Goal: Task Accomplishment & Management: Use online tool/utility

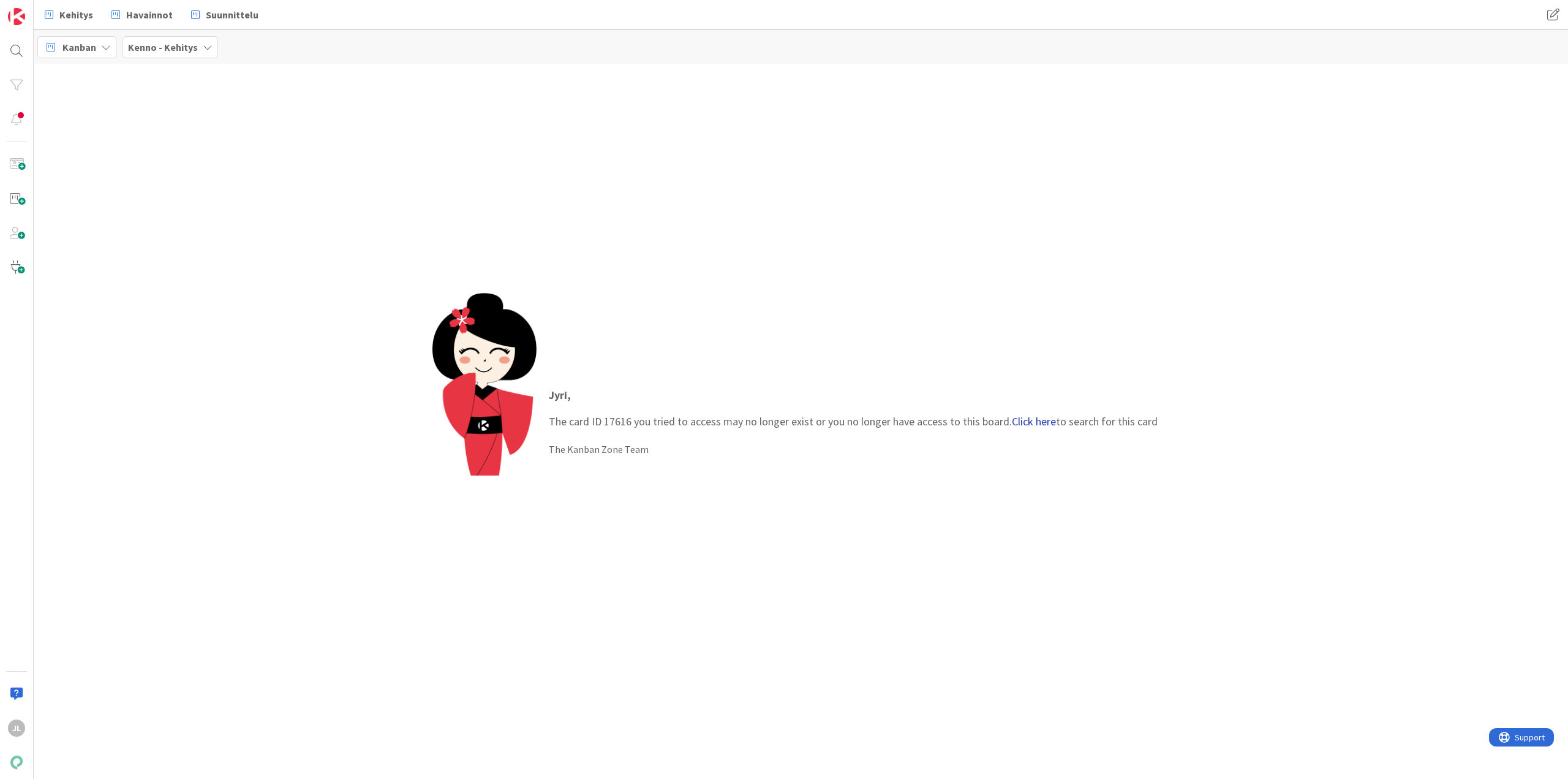
click at [1046, 418] on link "Click here" at bounding box center [1034, 422] width 44 height 14
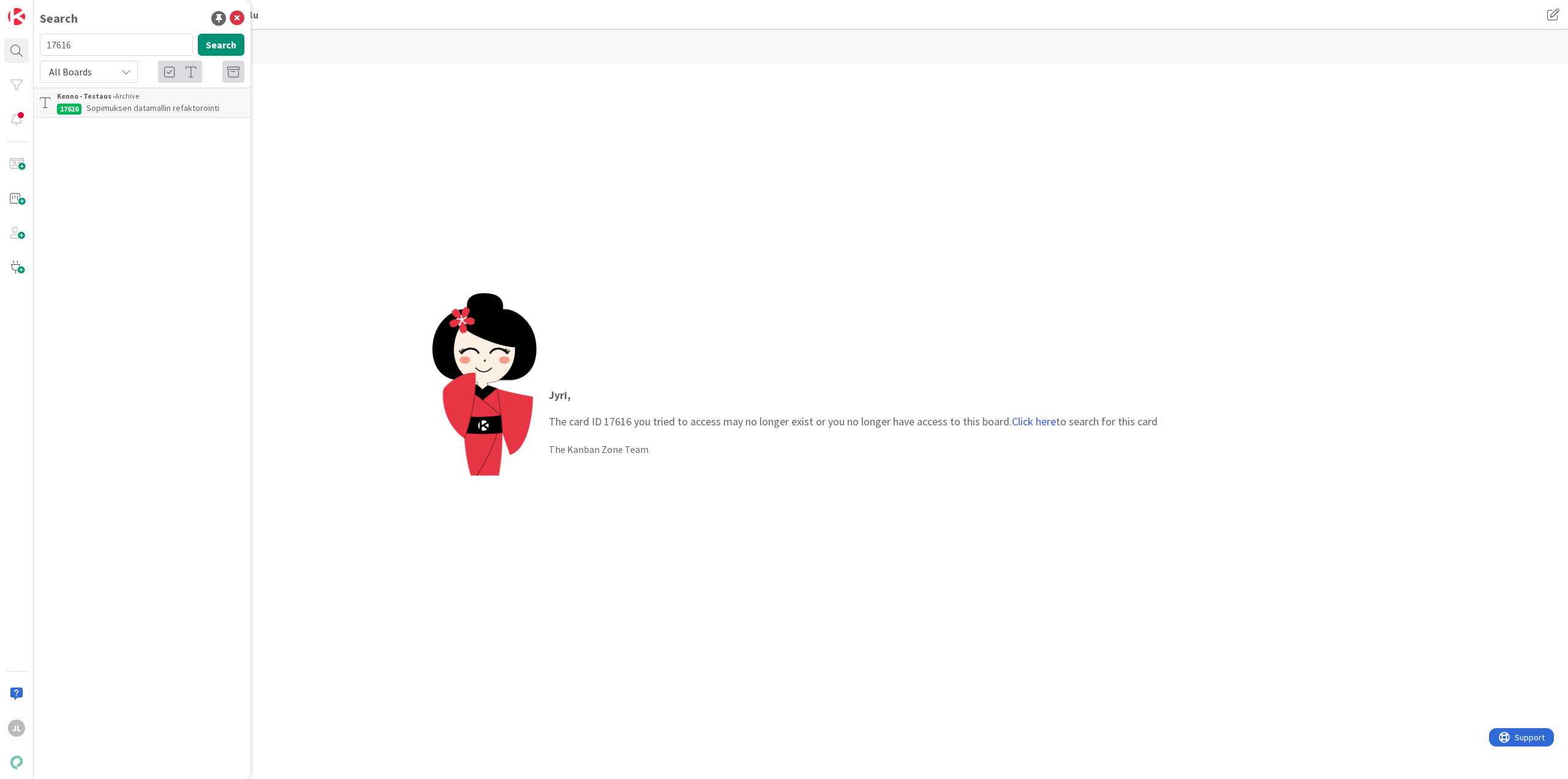
click at [125, 105] on span "Sopimuksen datamallin refaktorointi" at bounding box center [153, 108] width 133 height 11
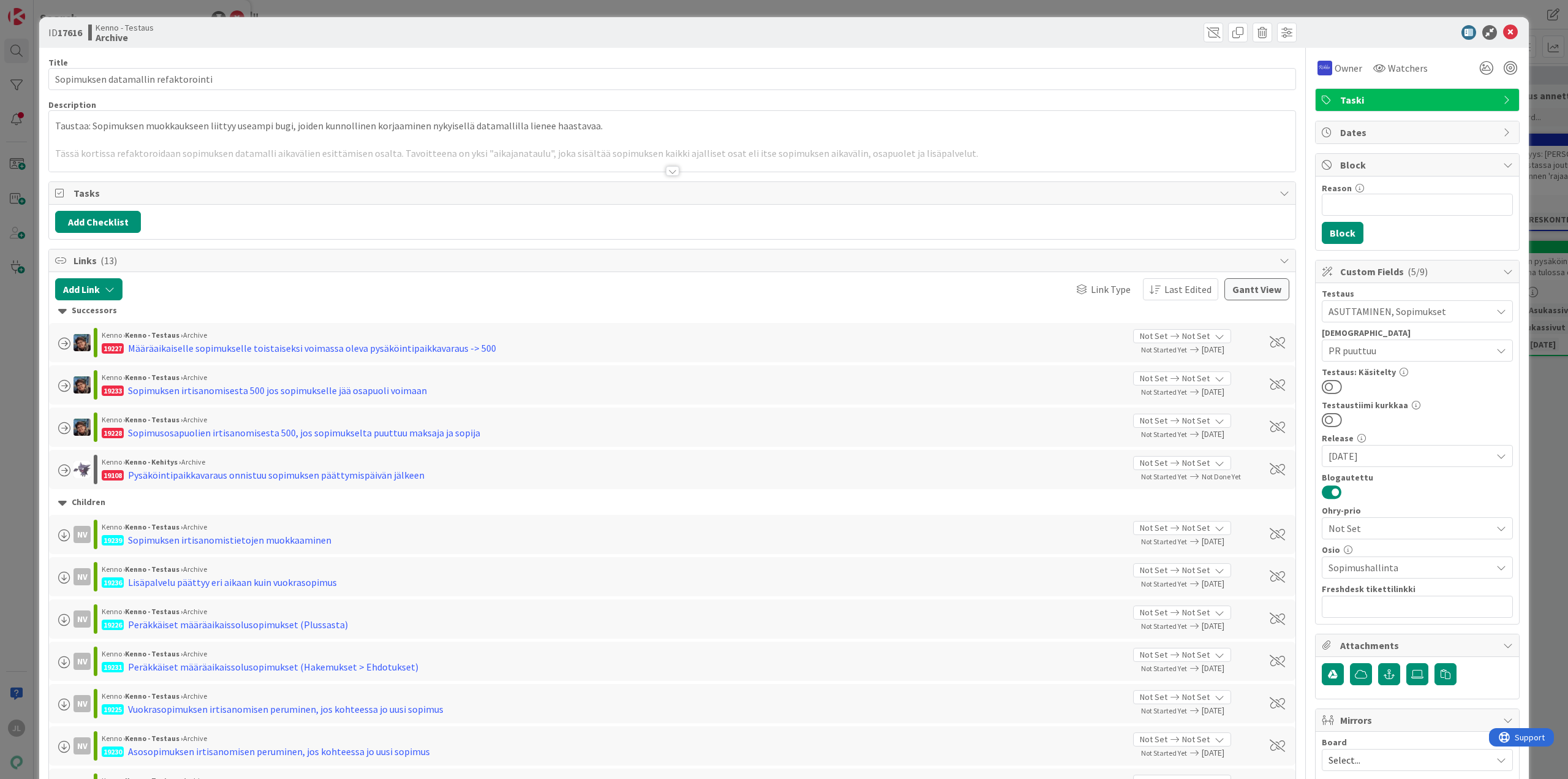
click at [686, 144] on div at bounding box center [672, 156] width 1246 height 31
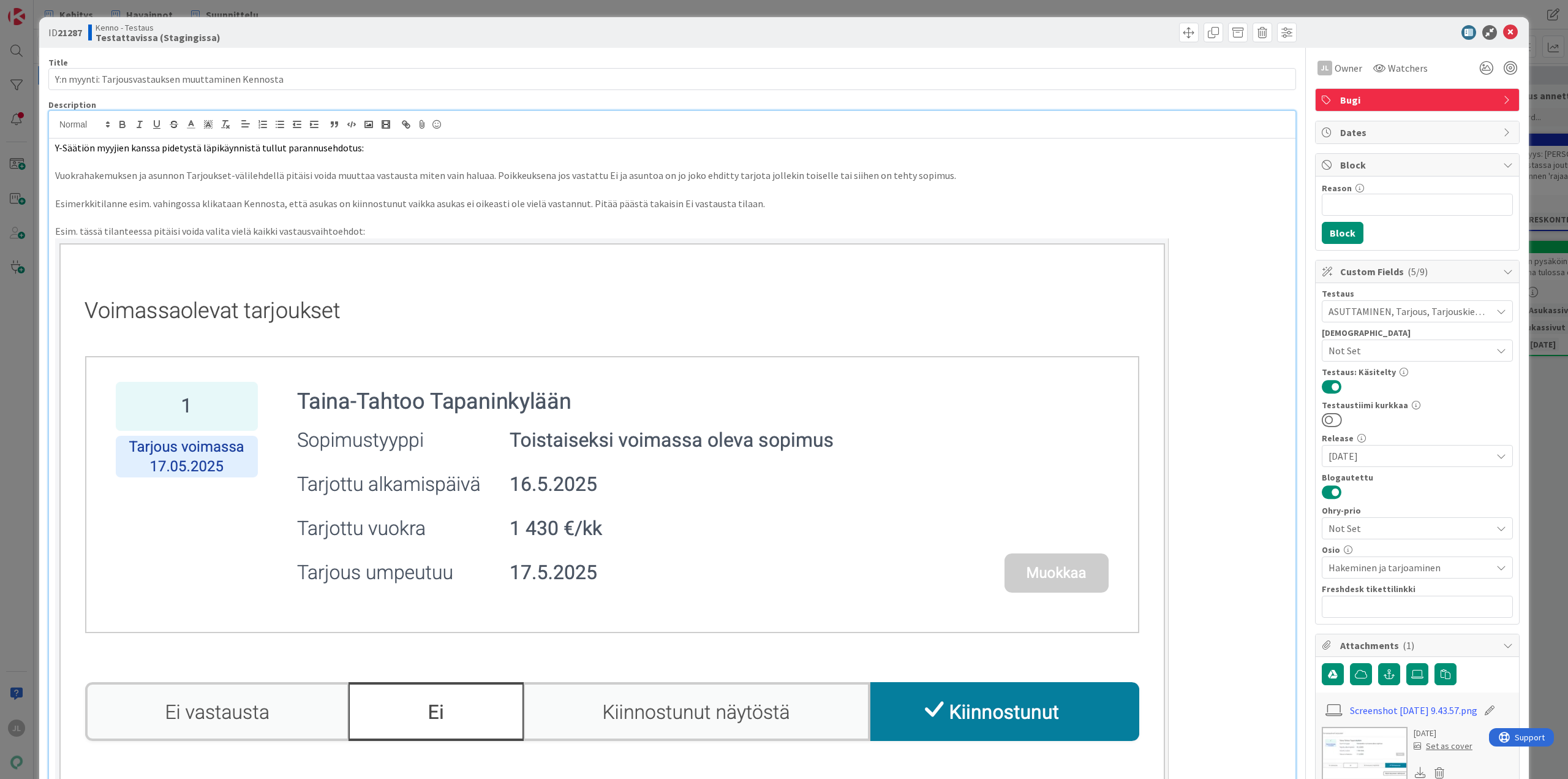
scroll to position [674, 0]
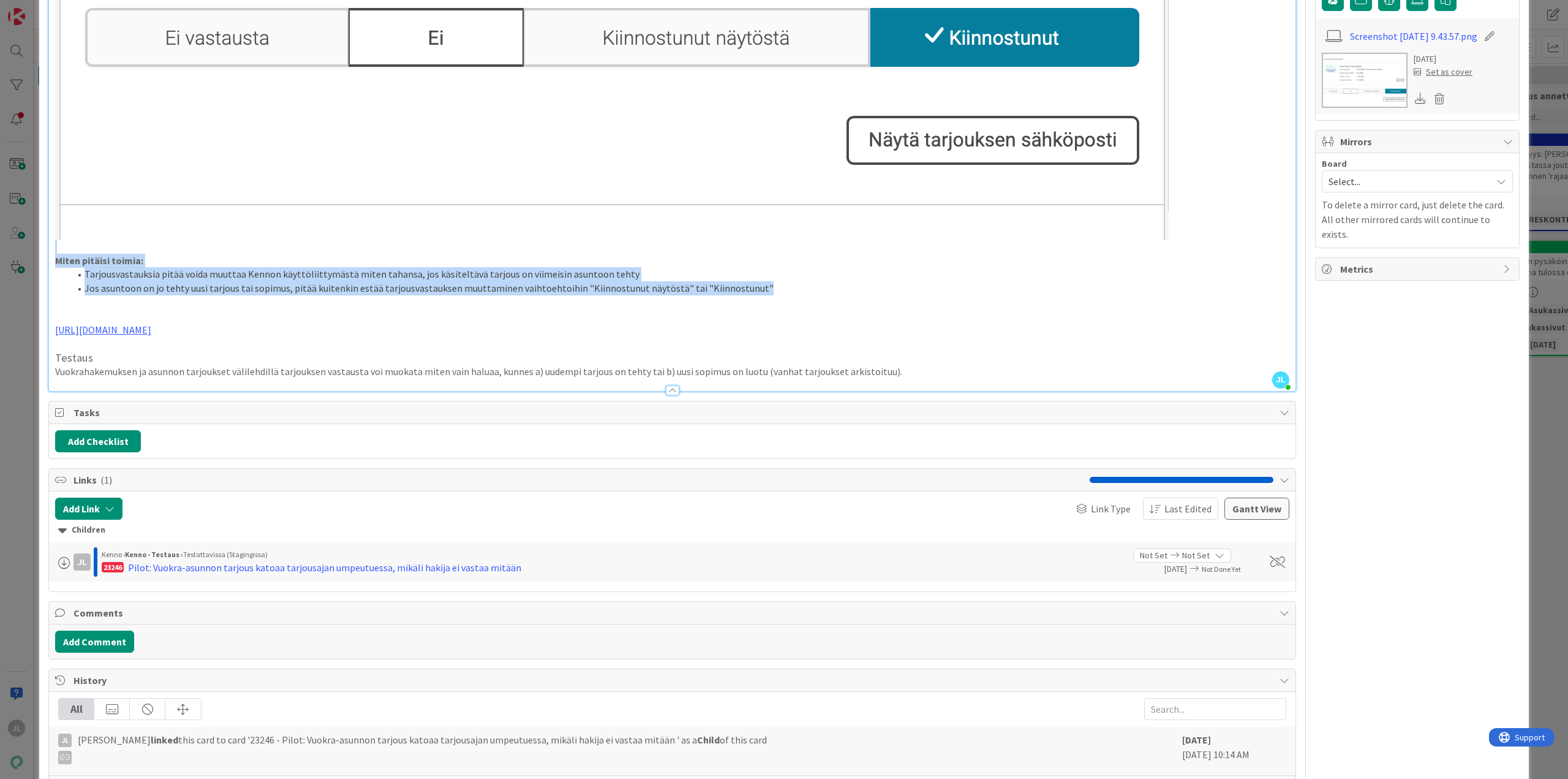
drag, startPoint x: 697, startPoint y: 285, endPoint x: 34, endPoint y: 252, distance: 663.8
click at [34, 252] on div "ID 21287 Kenno - Testaus Testattavissa (Stagingissa) Title 50 / 128 Y:n myynti:…" at bounding box center [784, 390] width 1568 height 779
copy div "Miten pitäisi toimia: Tarjousvastauksia pitää voida muuttaa Kennon käyttöliitty…"
click at [347, 293] on li "Jos asuntoon on jo tehty uusi tarjous tai sopimus, pitää kuitenkin estää tarjou…" at bounding box center [680, 288] width 1220 height 14
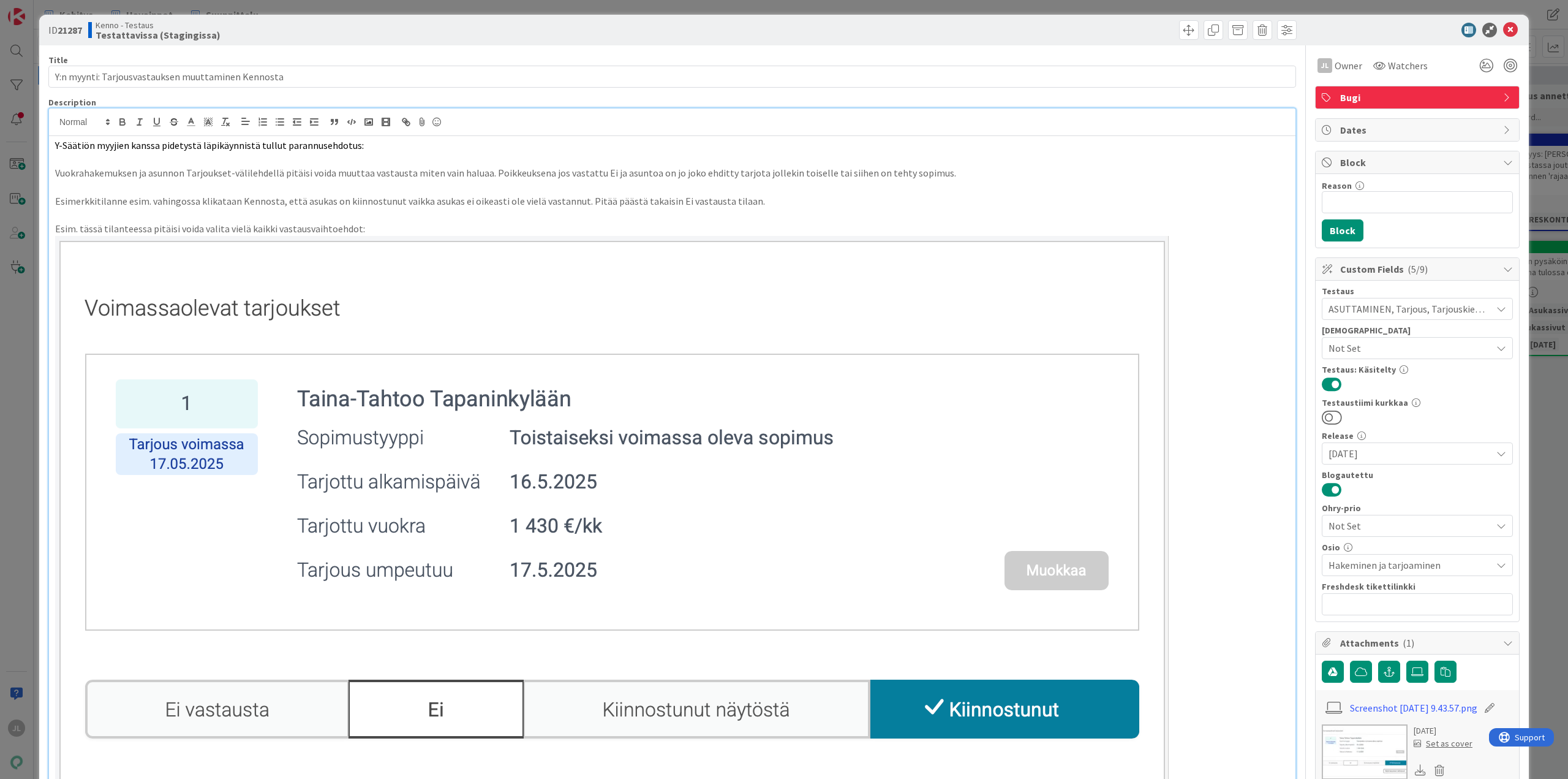
scroll to position [0, 0]
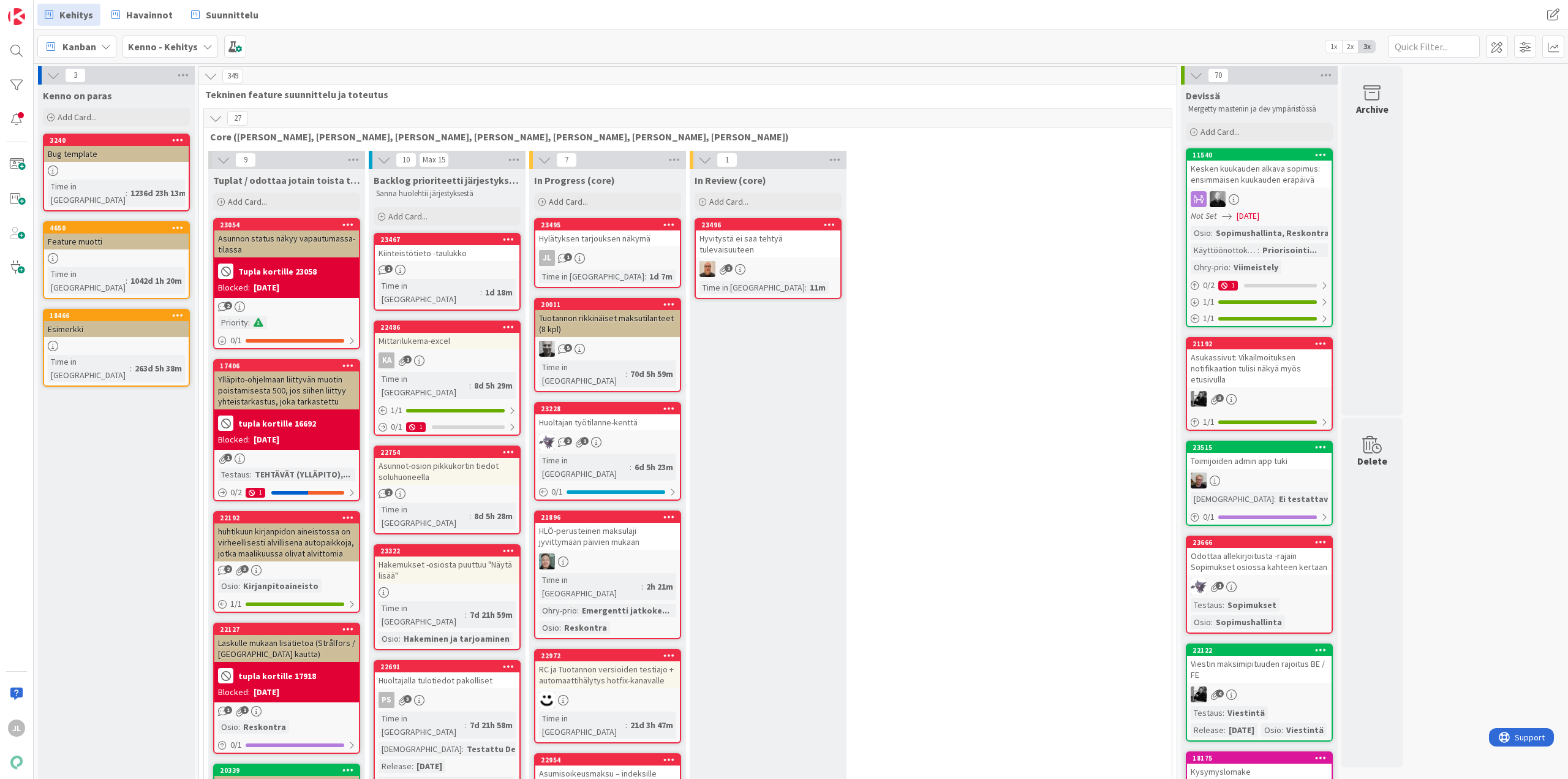
scroll to position [1, 0]
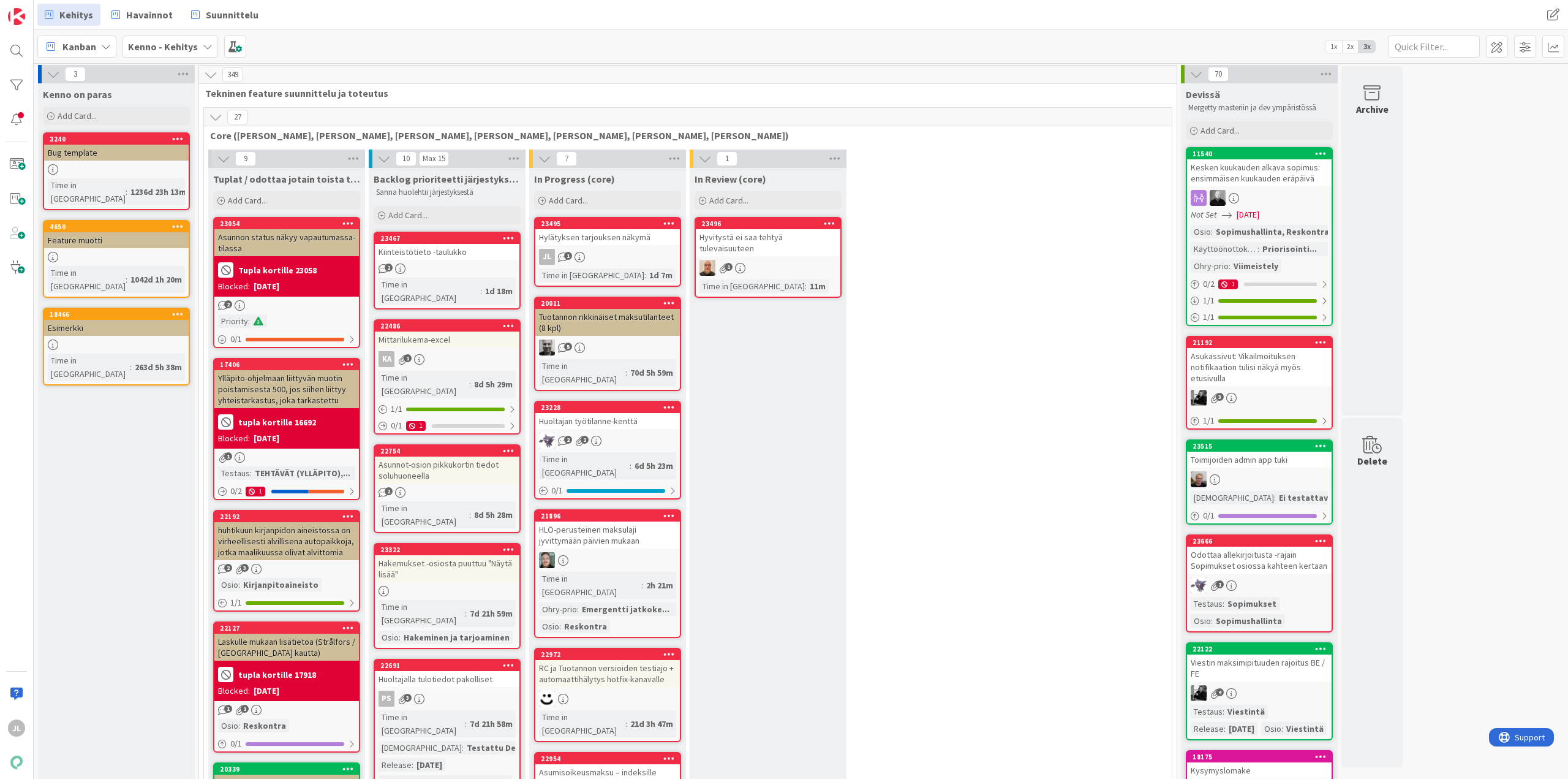
click at [602, 247] on div "23495 Hylätyksen tarjouksen näkymä JL 1 Time in Column : 1d 7m" at bounding box center [607, 252] width 147 height 70
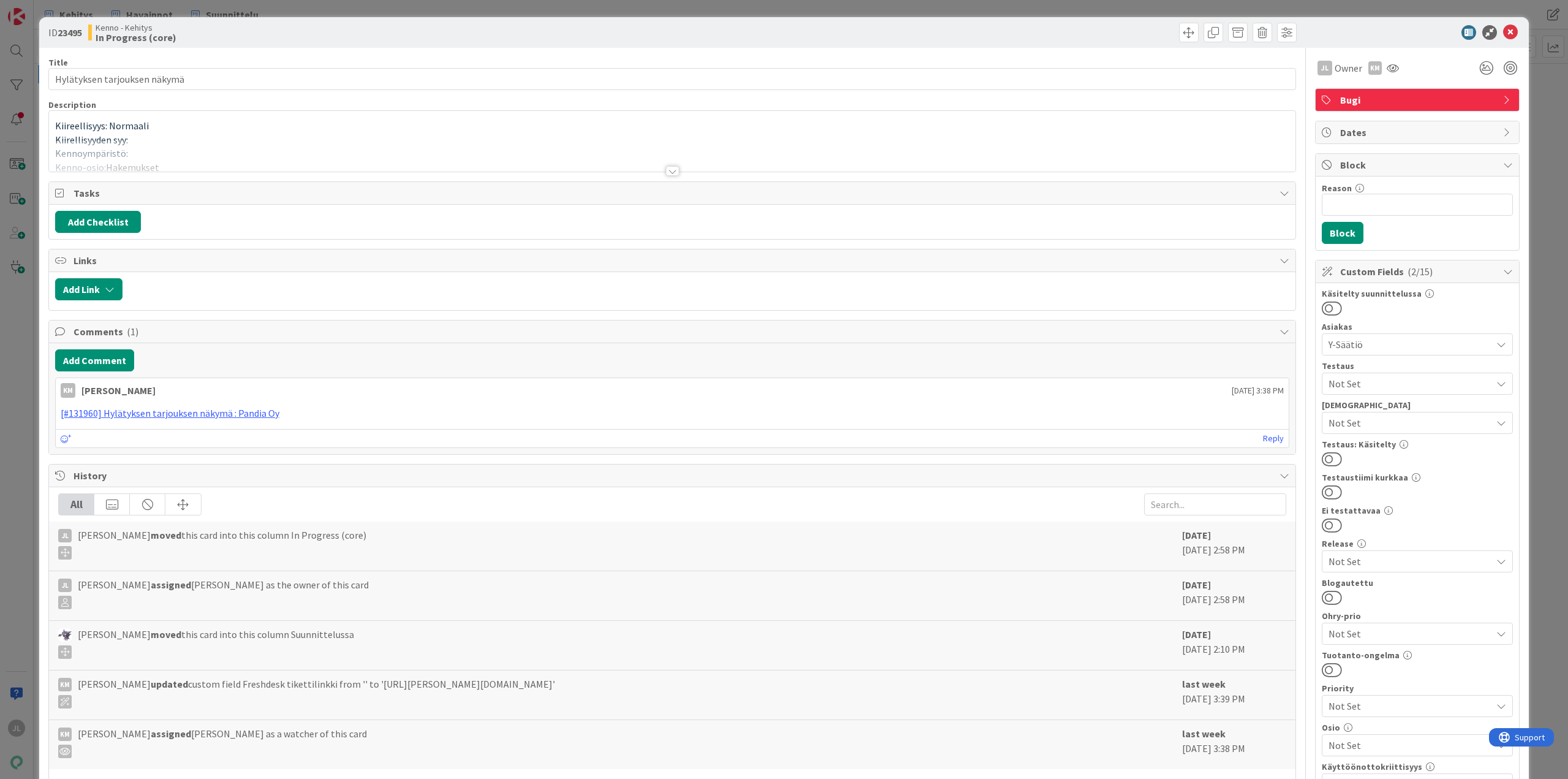
click at [198, 139] on div "Kiireellisyys: Normaali Kiirellisyyden syy: Kennoympäristö: Kenno-osio: Hakemuk…" at bounding box center [672, 144] width 1246 height 55
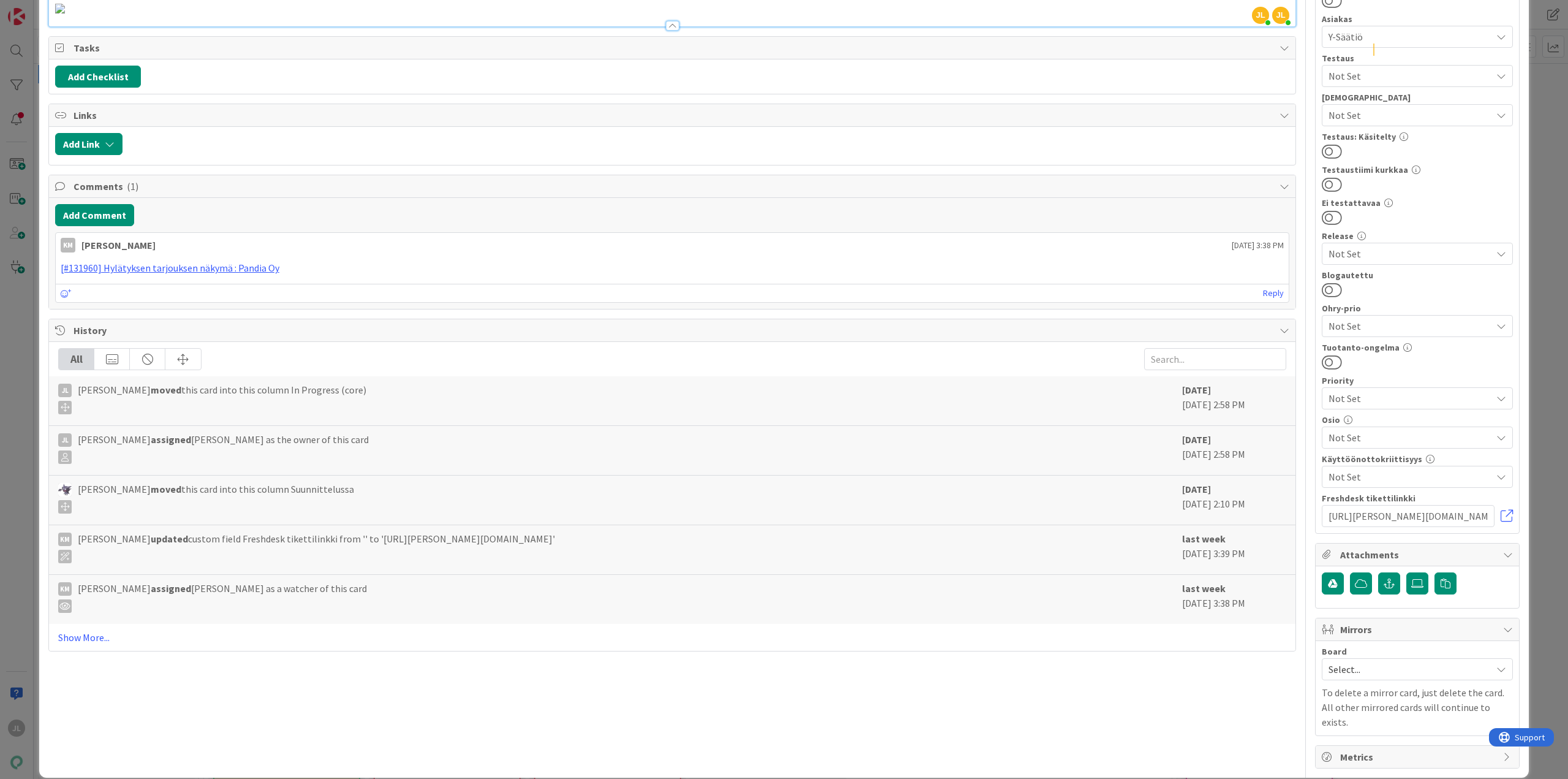
scroll to position [613, 0]
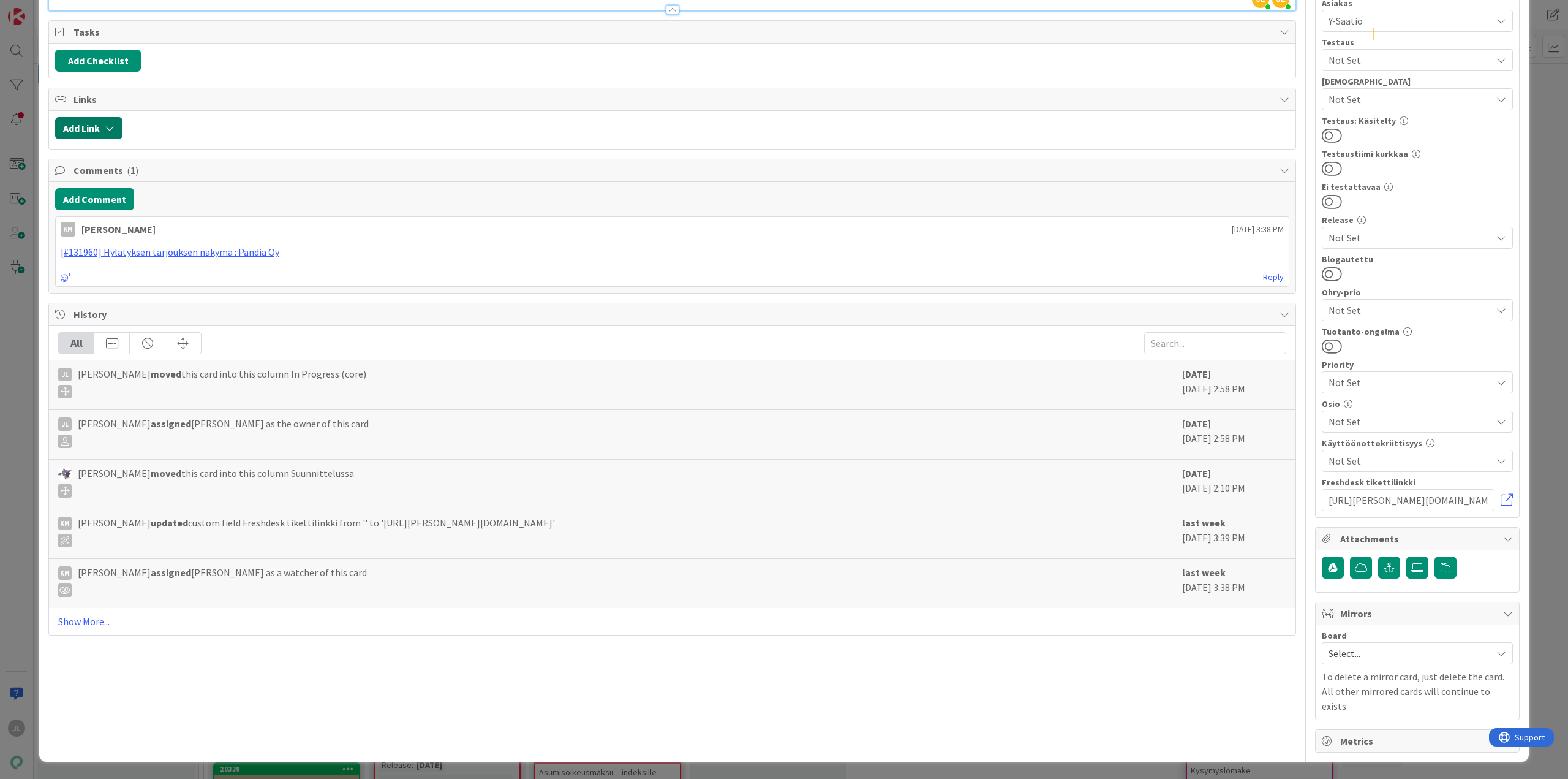
click at [92, 139] on button "Add Link" at bounding box center [89, 128] width 68 height 22
click at [124, 210] on span "Current Board" at bounding box center [100, 205] width 60 height 12
click at [98, 264] on span "All Boards" at bounding box center [153, 254] width 171 height 19
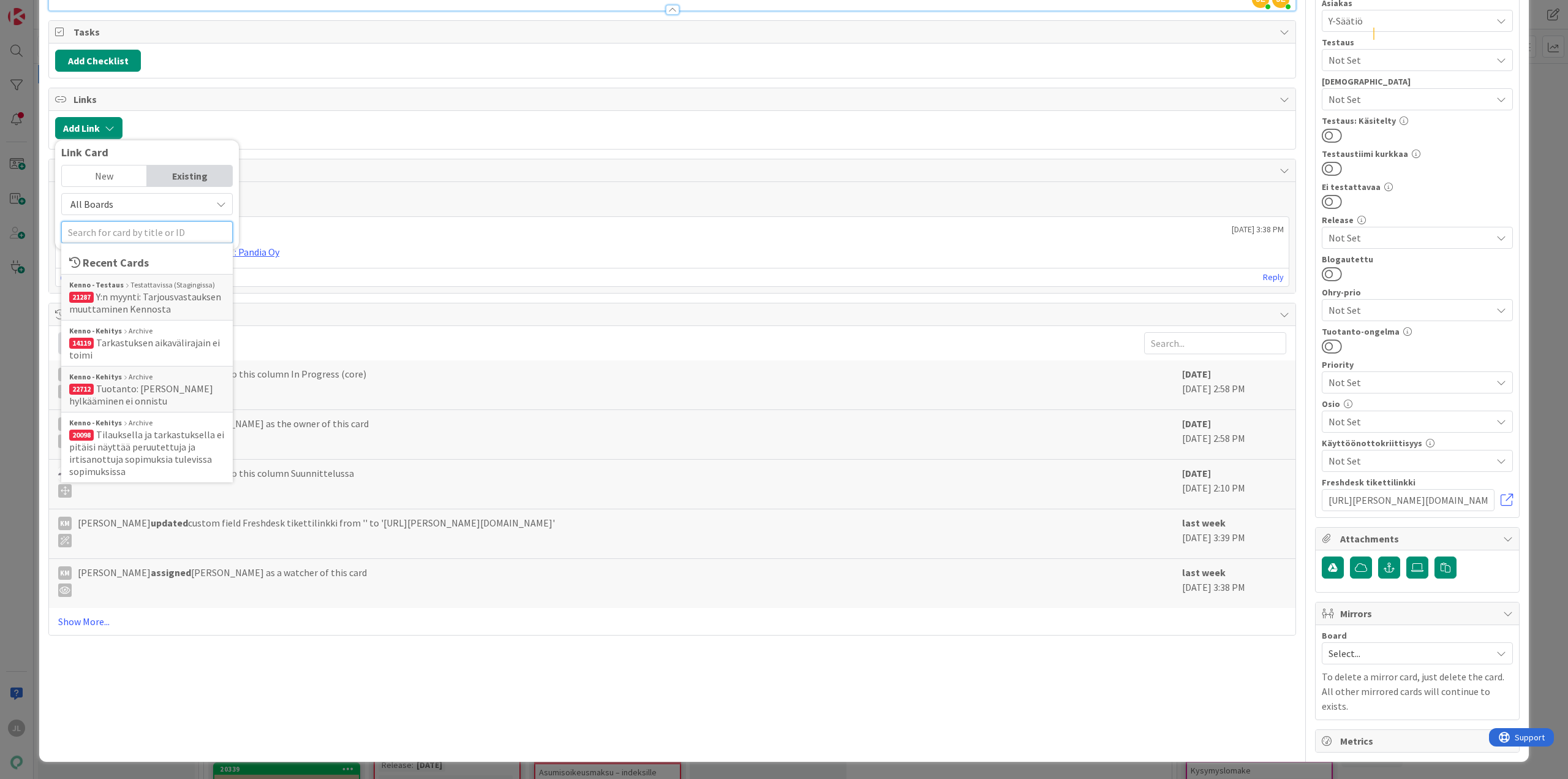
click at [105, 244] on input "text" at bounding box center [147, 232] width 172 height 22
paste input "https://kanbanzone.io/b/IYuB4mgb/c/21287-Y-n-myynti-Tarjousvastauksen-muuttamin…"
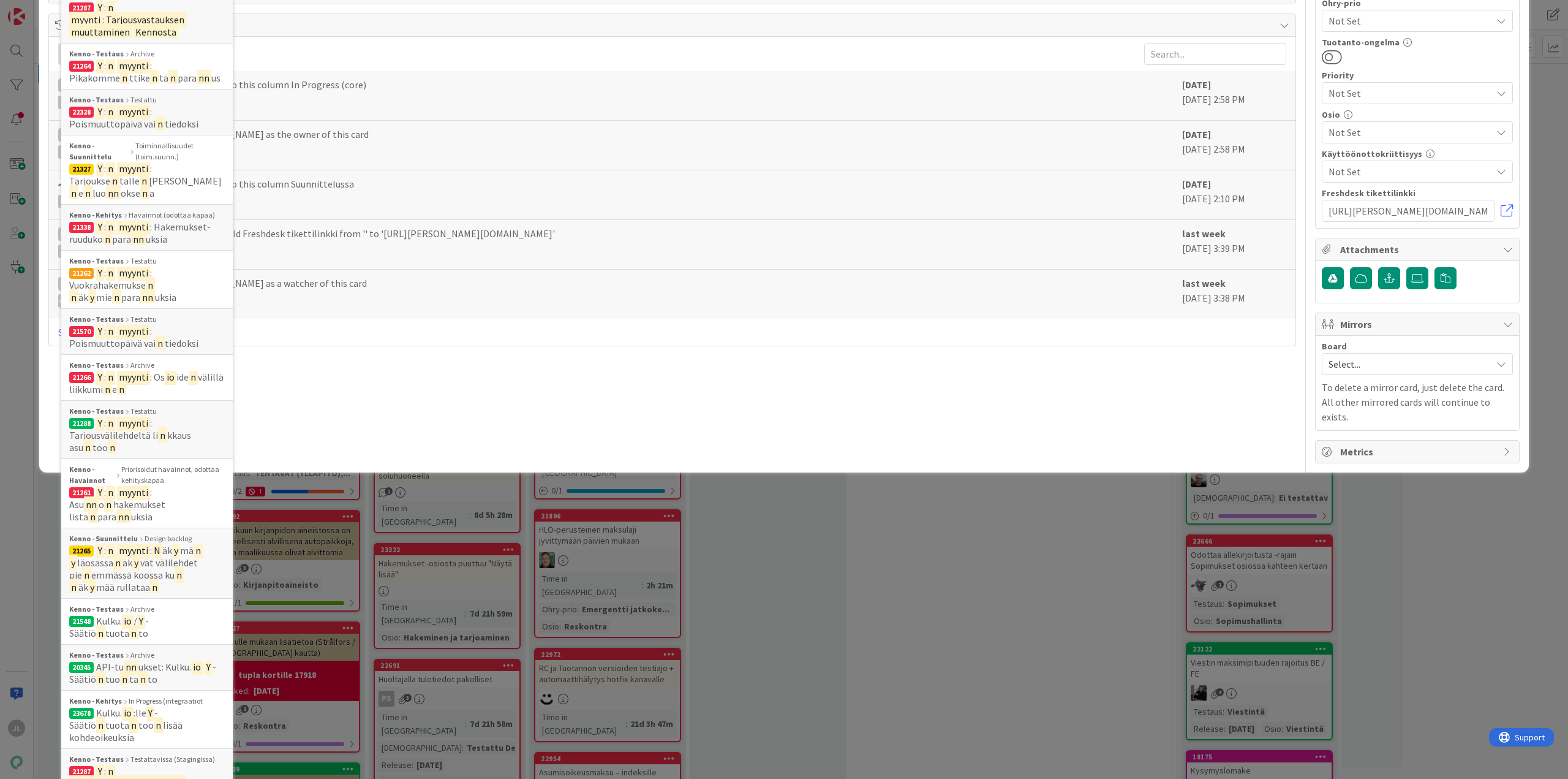
scroll to position [0, 0]
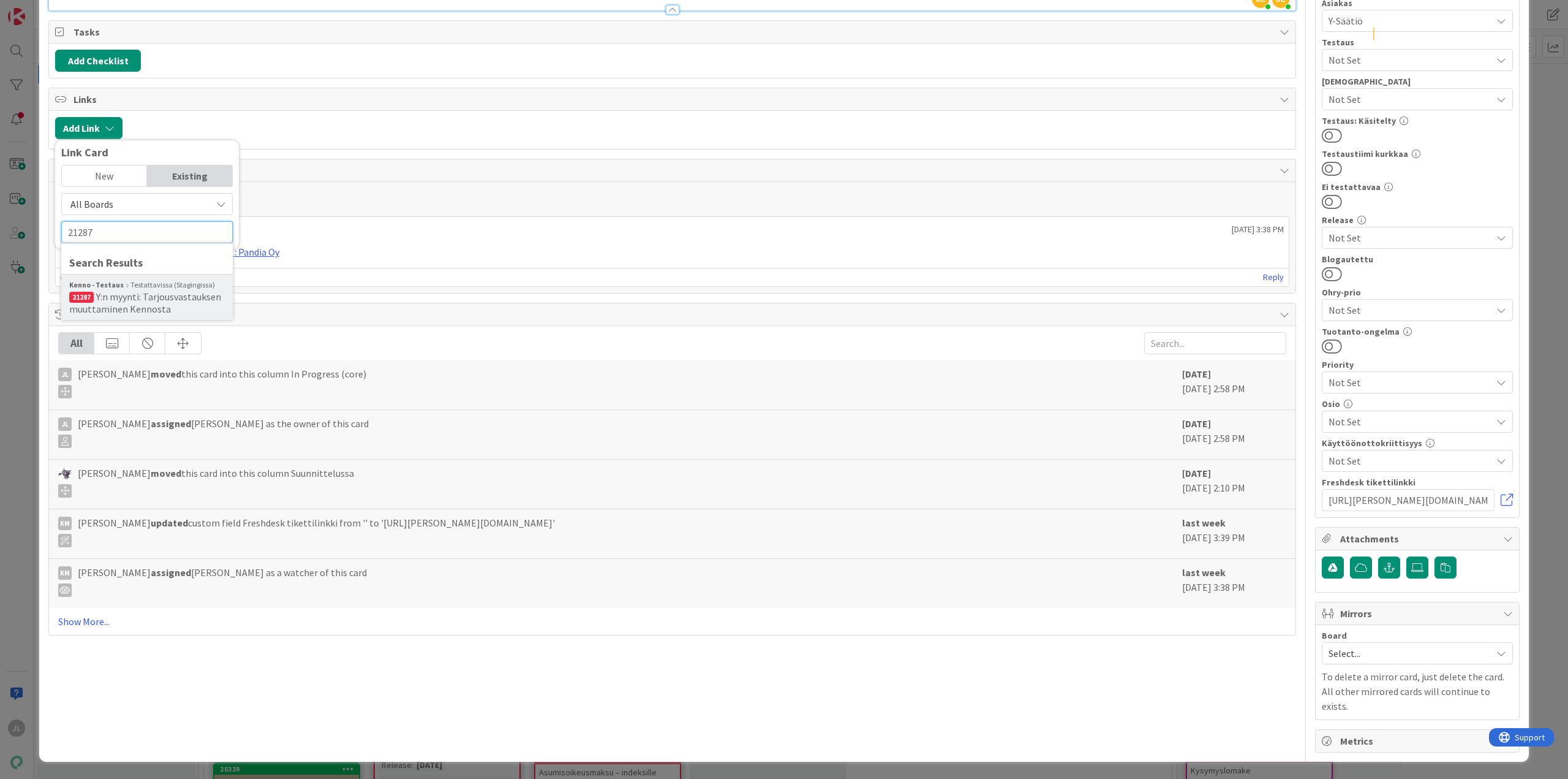
type input "21287"
click at [141, 315] on span "Y:n myynti: Tarjousvastauksen muuttaminen Kennosta" at bounding box center [145, 303] width 152 height 25
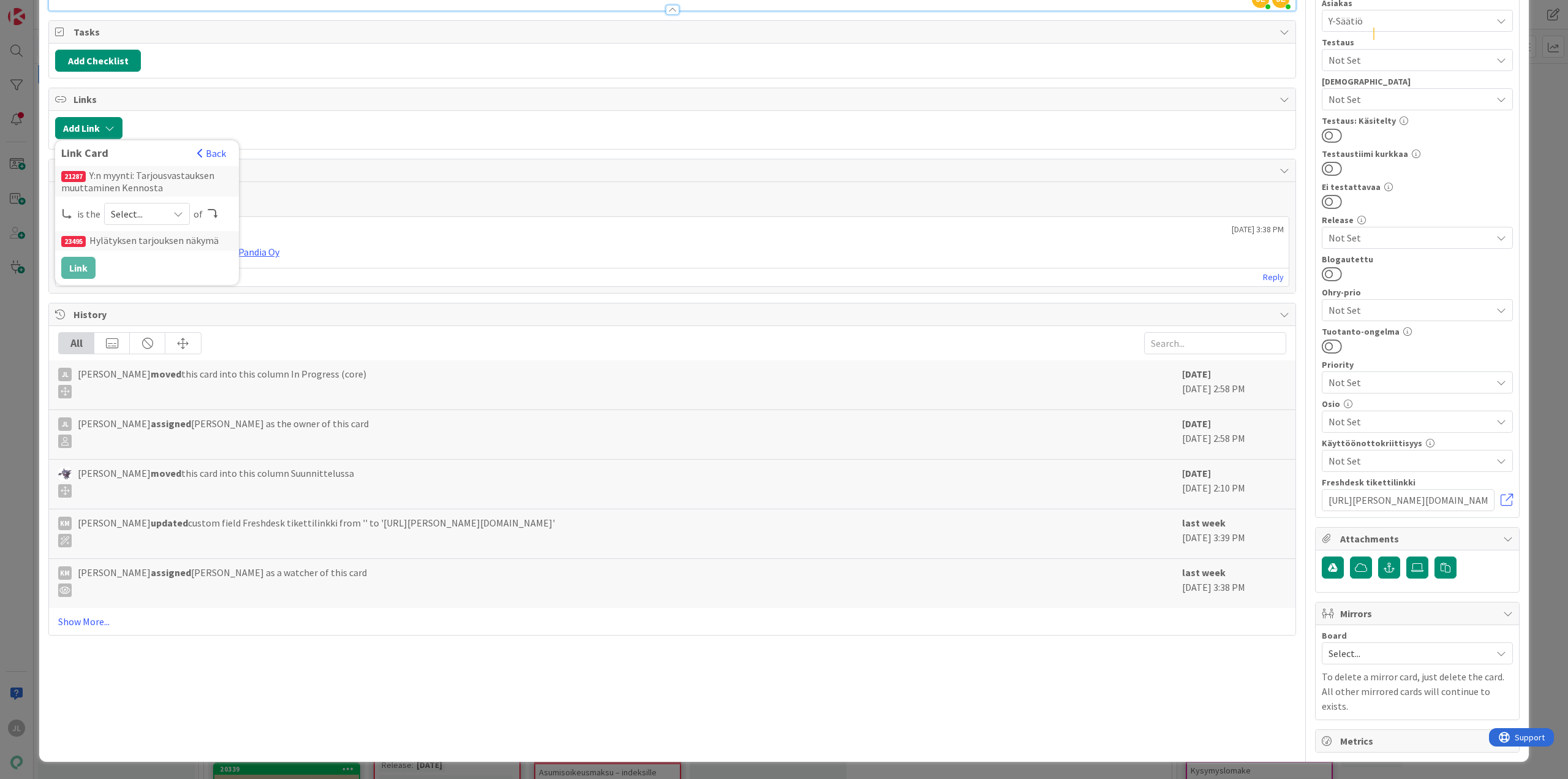
click at [121, 222] on span "Select..." at bounding box center [137, 213] width 52 height 17
click at [139, 253] on link "parent" at bounding box center [196, 242] width 182 height 22
click at [85, 279] on button "Link" at bounding box center [78, 268] width 35 height 22
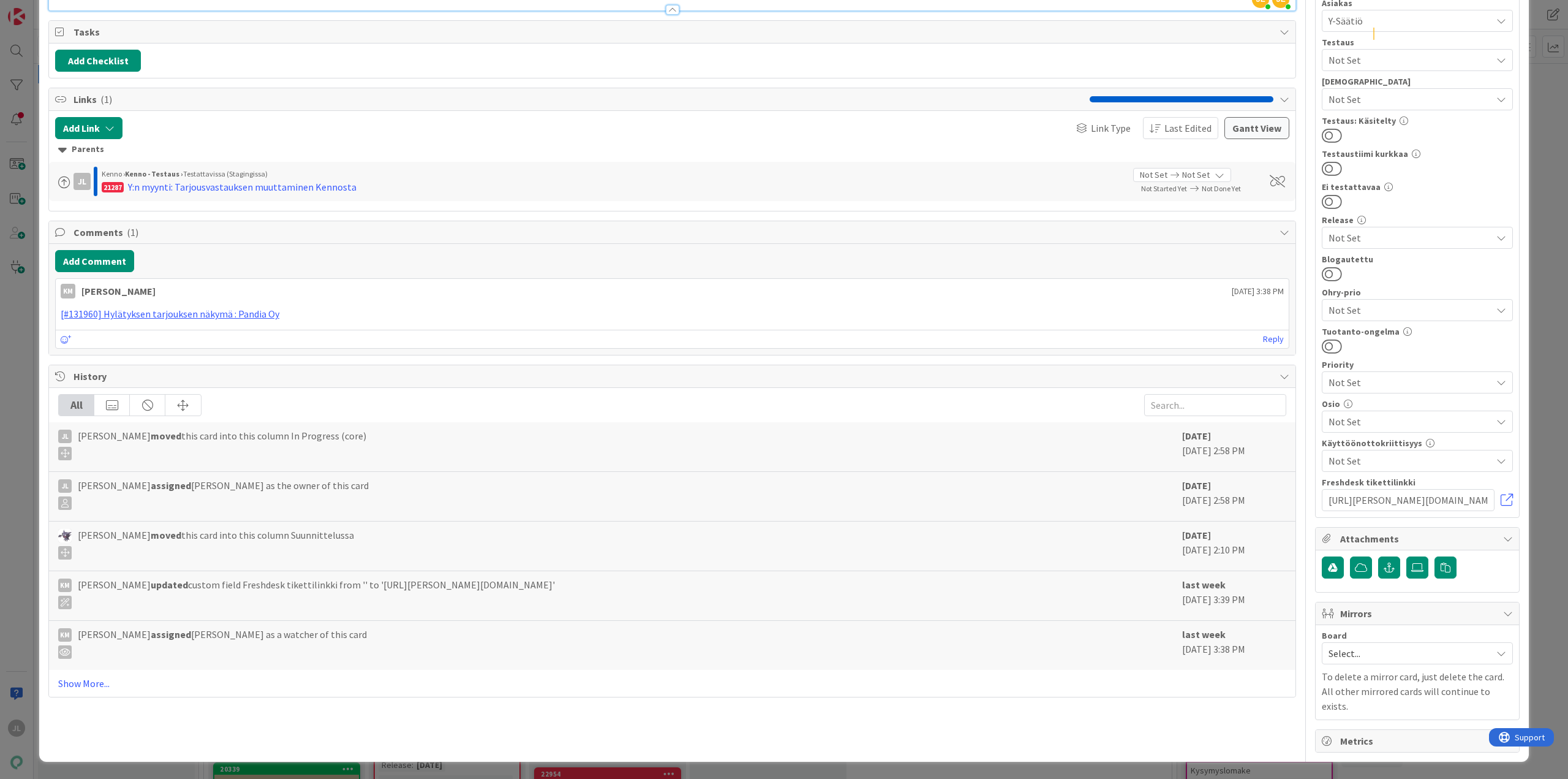
scroll to position [674, 0]
